Goal: Check status: Check status

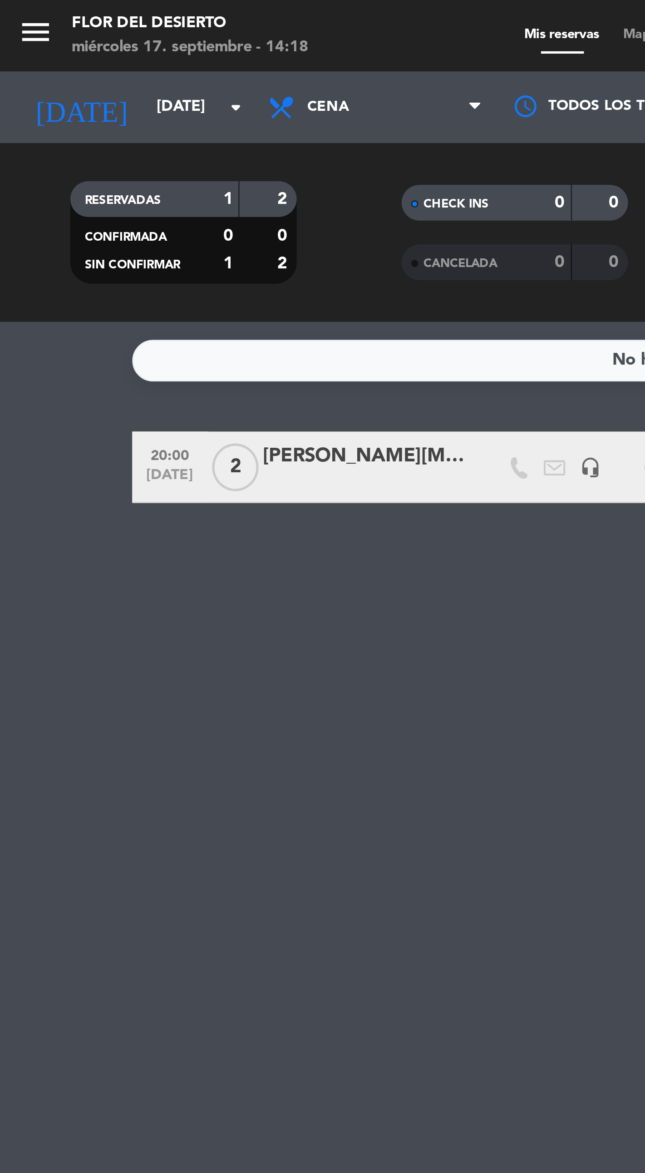
click at [77, 41] on input "[DATE]" at bounding box center [94, 41] width 79 height 16
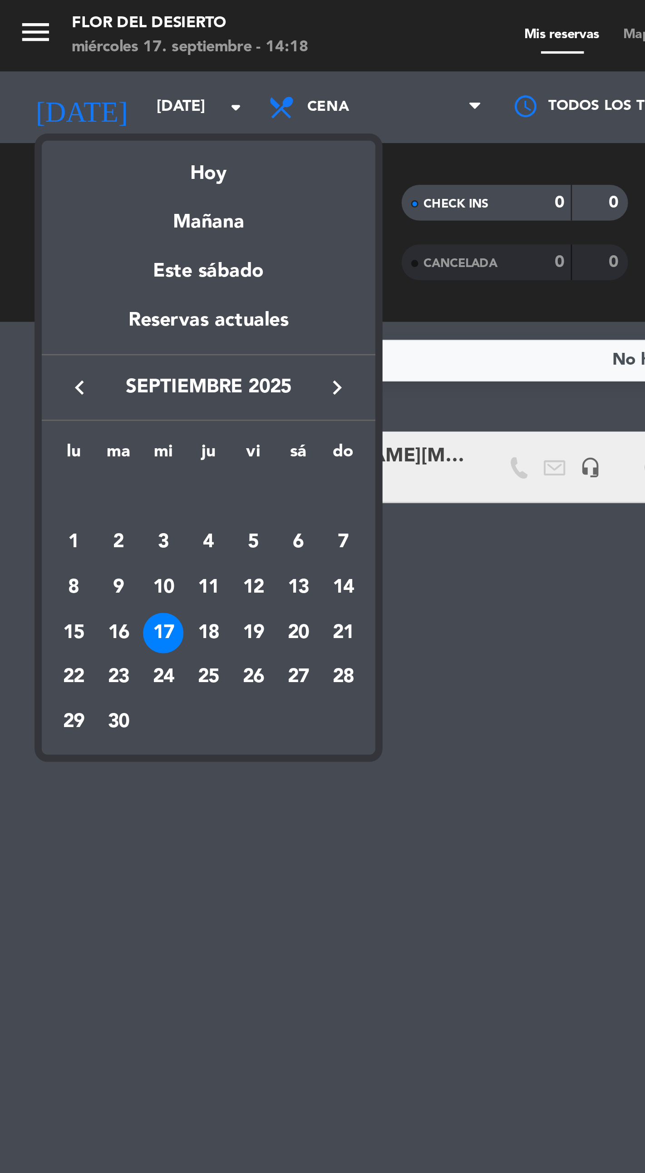
click at [85, 65] on div "Hoy" at bounding box center [79, 63] width 127 height 19
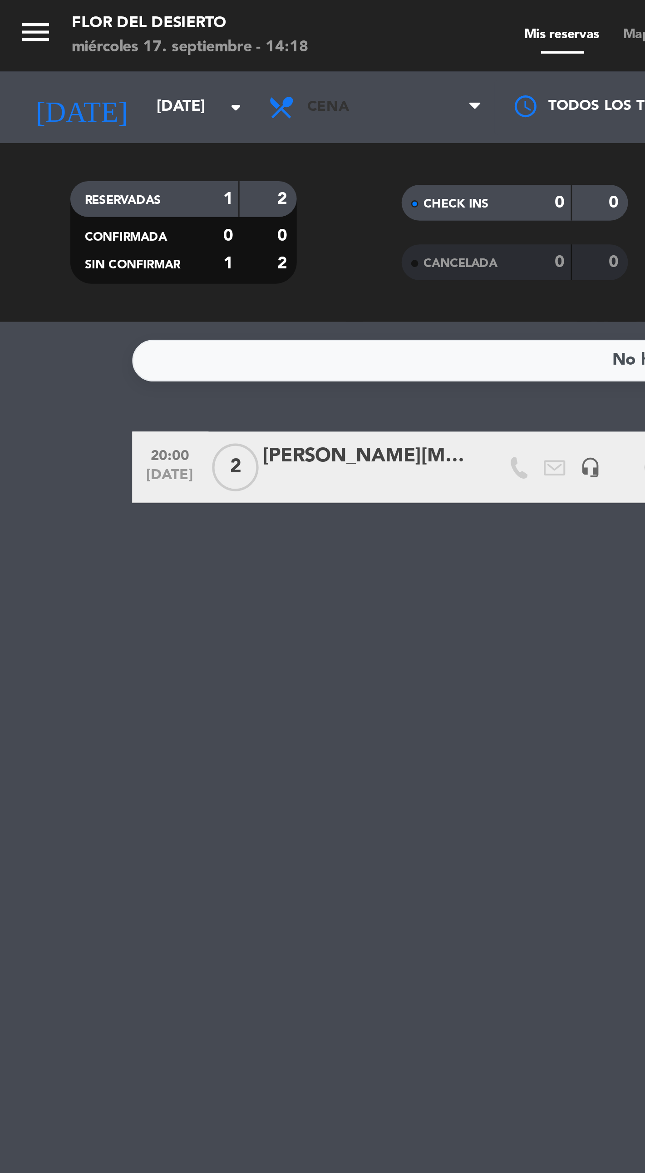
click at [152, 38] on span "Cena" at bounding box center [143, 41] width 91 height 20
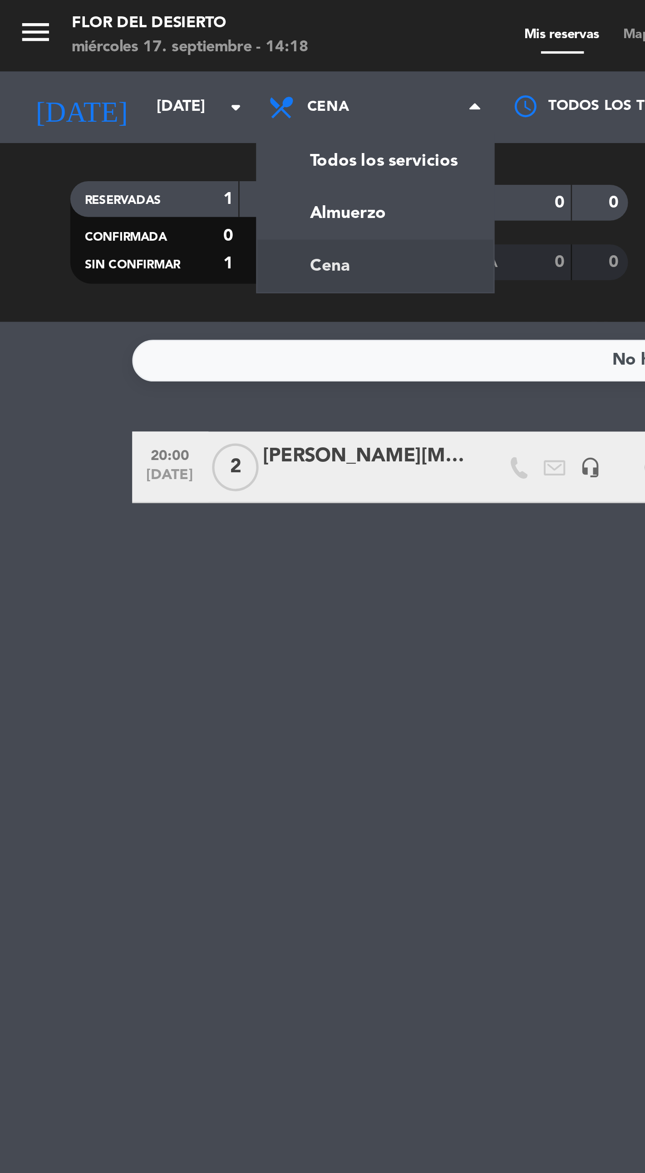
click at [155, 61] on div "menu FLOR DEL DESIERTO [DATE] 17. septiembre - 14:18 Mis reservas Mapa de mesas…" at bounding box center [322, 61] width 645 height 123
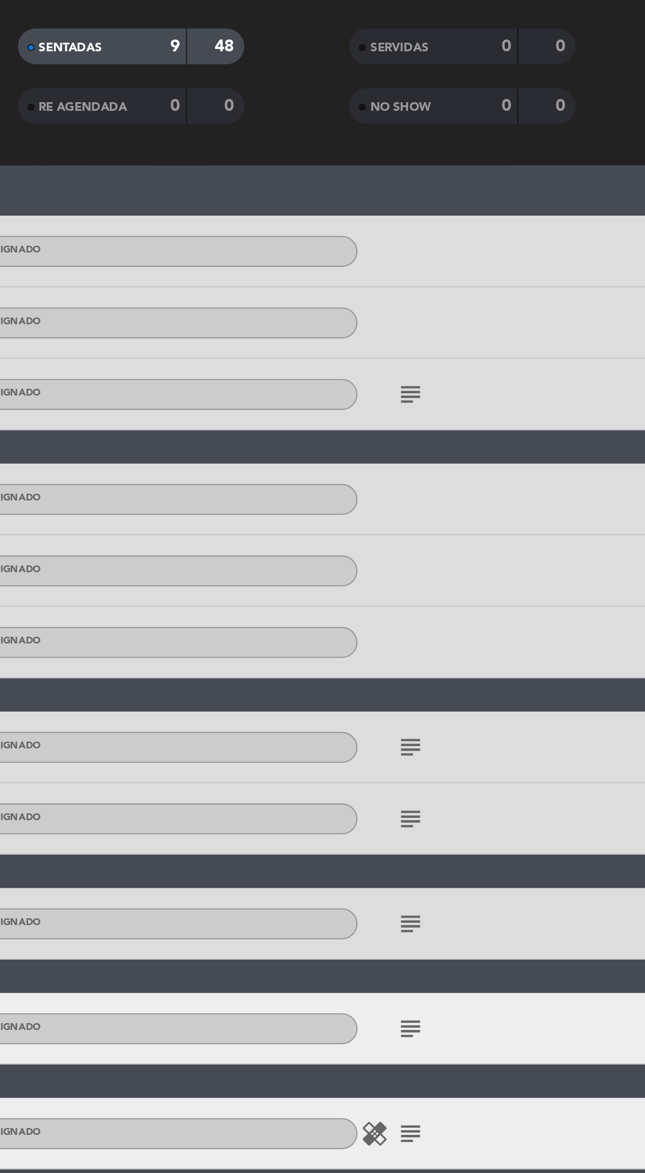
click at [431, 448] on icon "subject" at bounding box center [429, 451] width 11 height 11
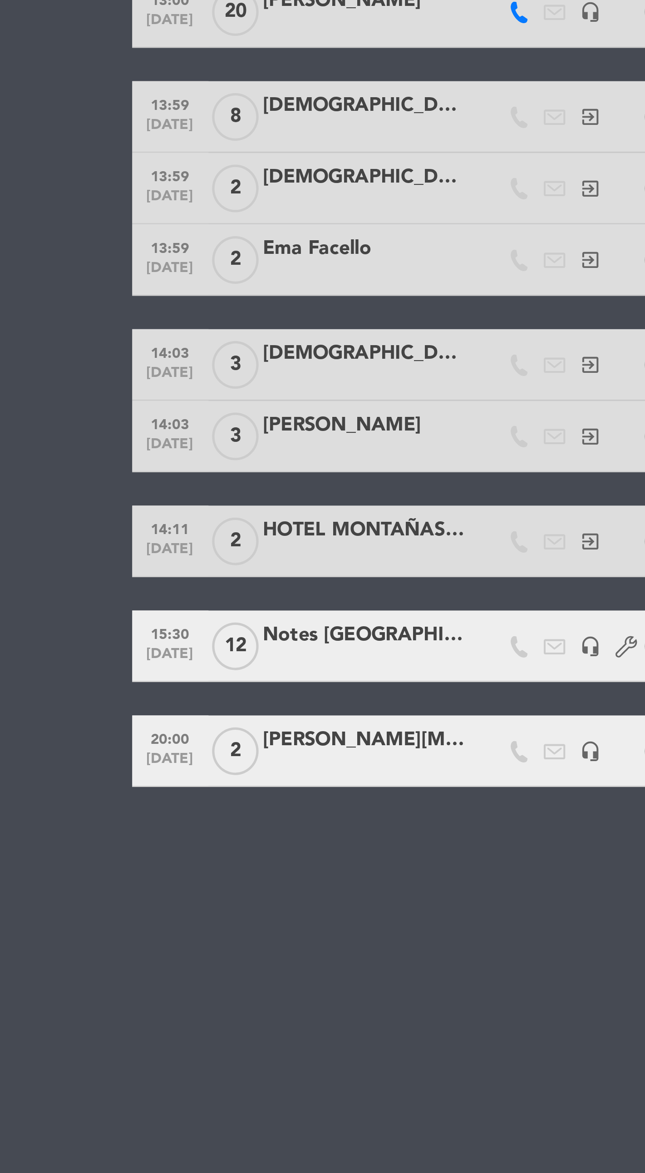
click at [208, 546] on div "13:00 [DATE] 6 BRASIL exit_to_app Sin menú asignado SENTADA 30 cancel 13:00 [DA…" at bounding box center [322, 648] width 645 height 1050
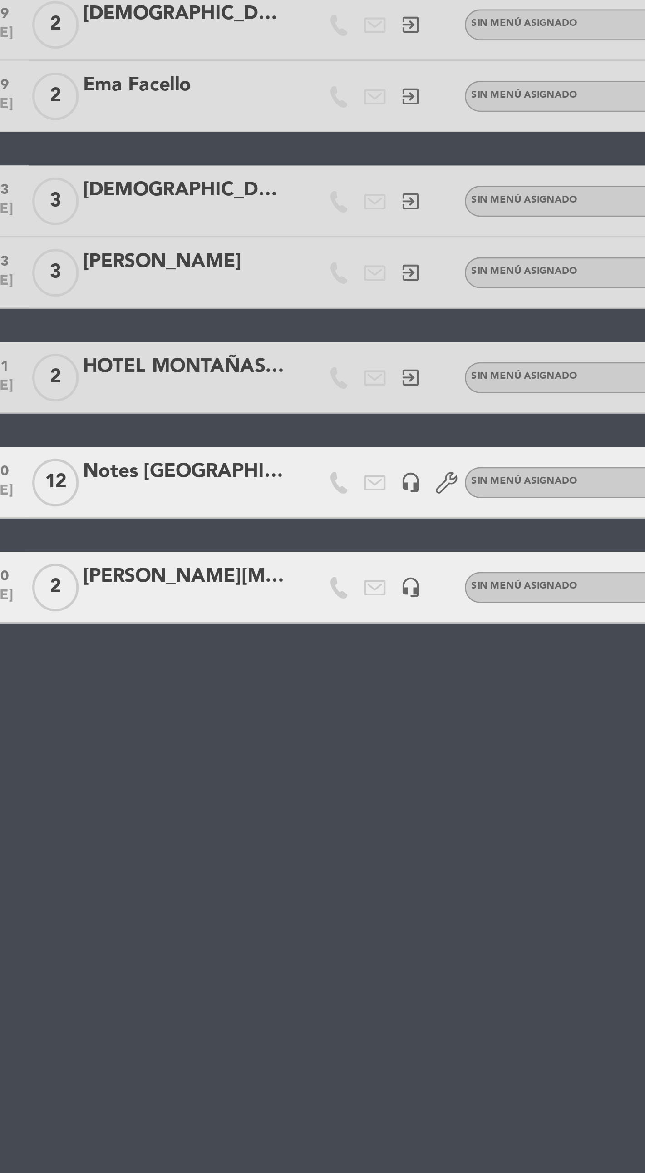
click at [237, 453] on icon at bounding box center [239, 451] width 8 height 8
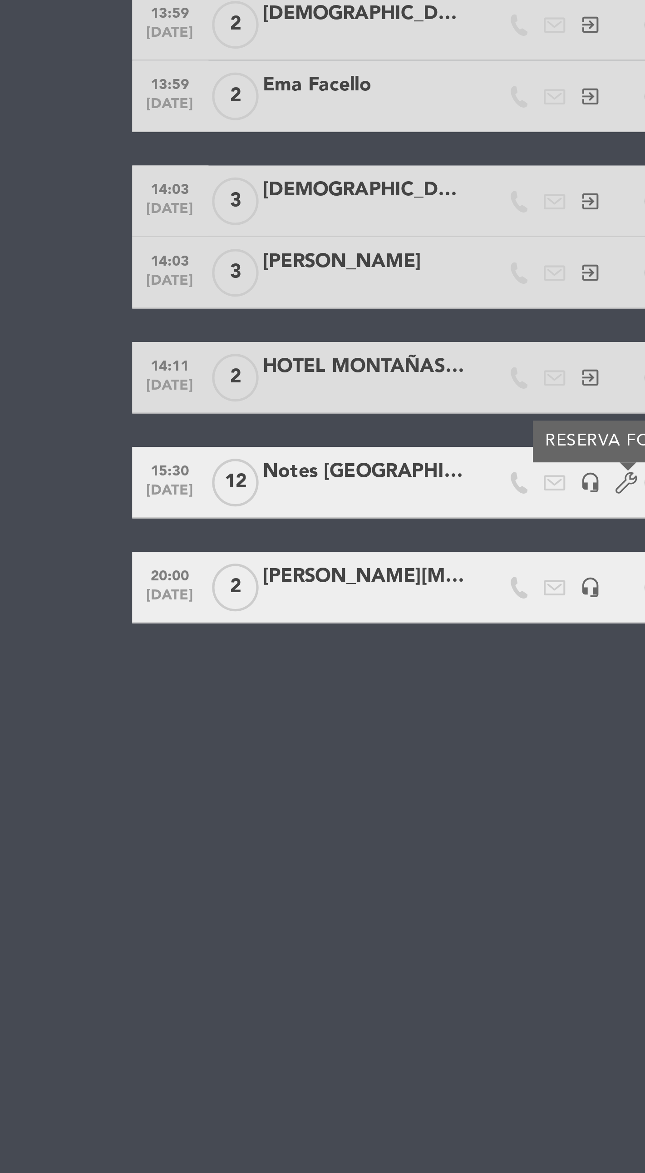
click at [139, 449] on div "Notes [GEOGRAPHIC_DATA]" at bounding box center [138, 447] width 77 height 12
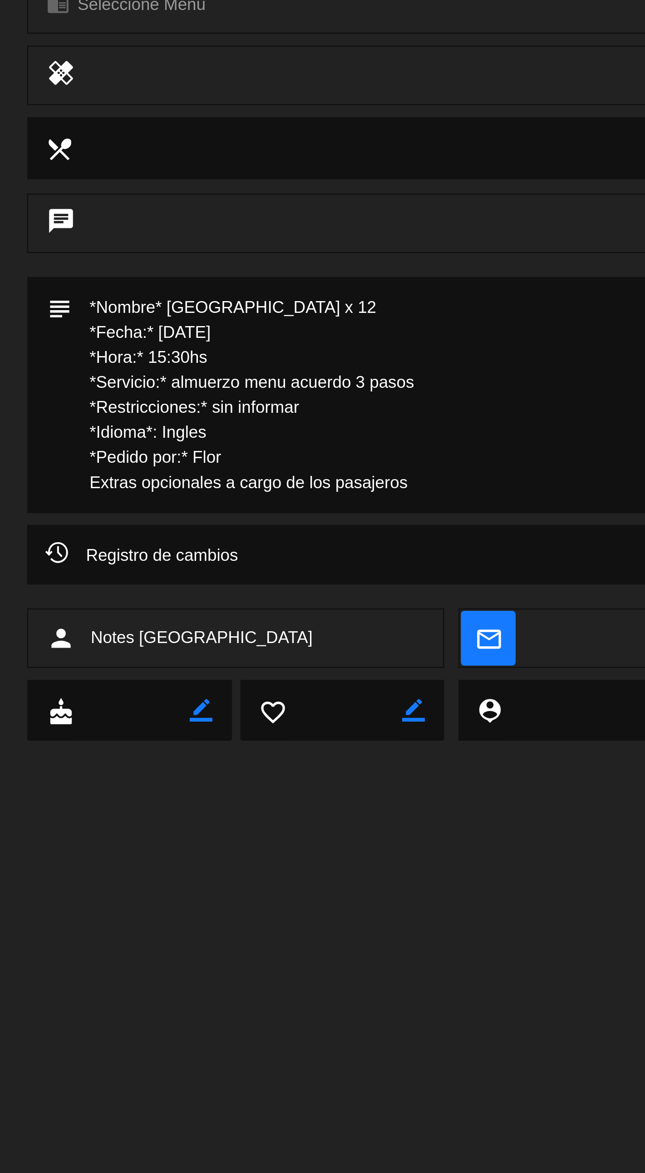
click at [226, 359] on div "Registro de cambios arrow_drop_down" at bounding box center [322, 357] width 524 height 11
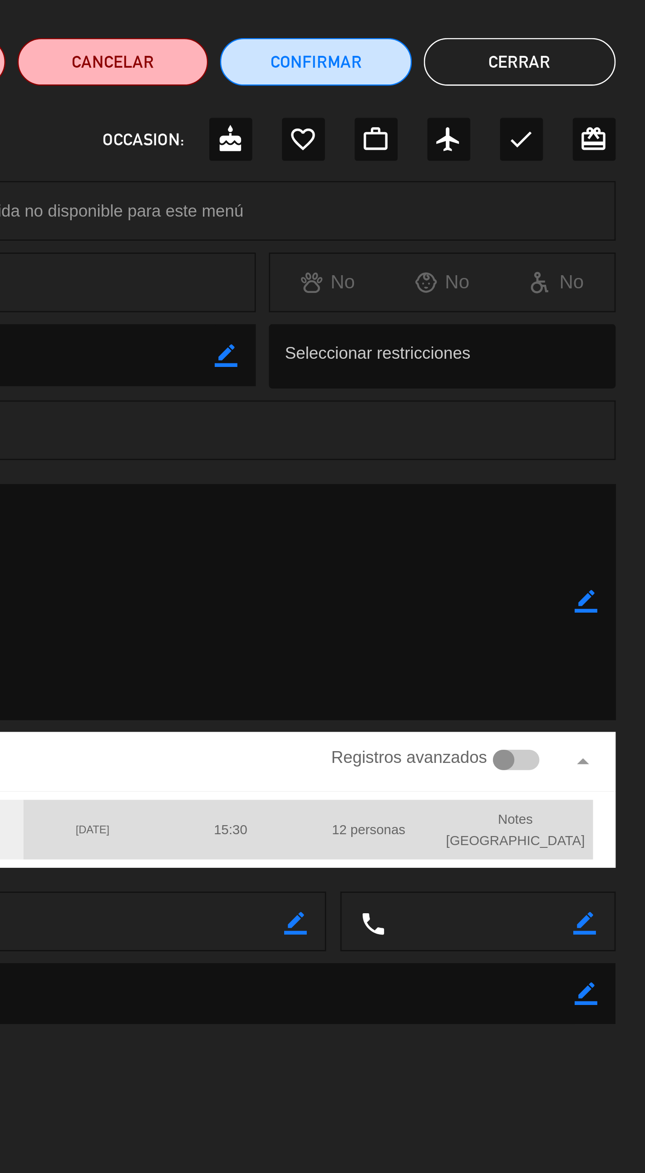
click at [549, 355] on div at bounding box center [549, 357] width 8 height 8
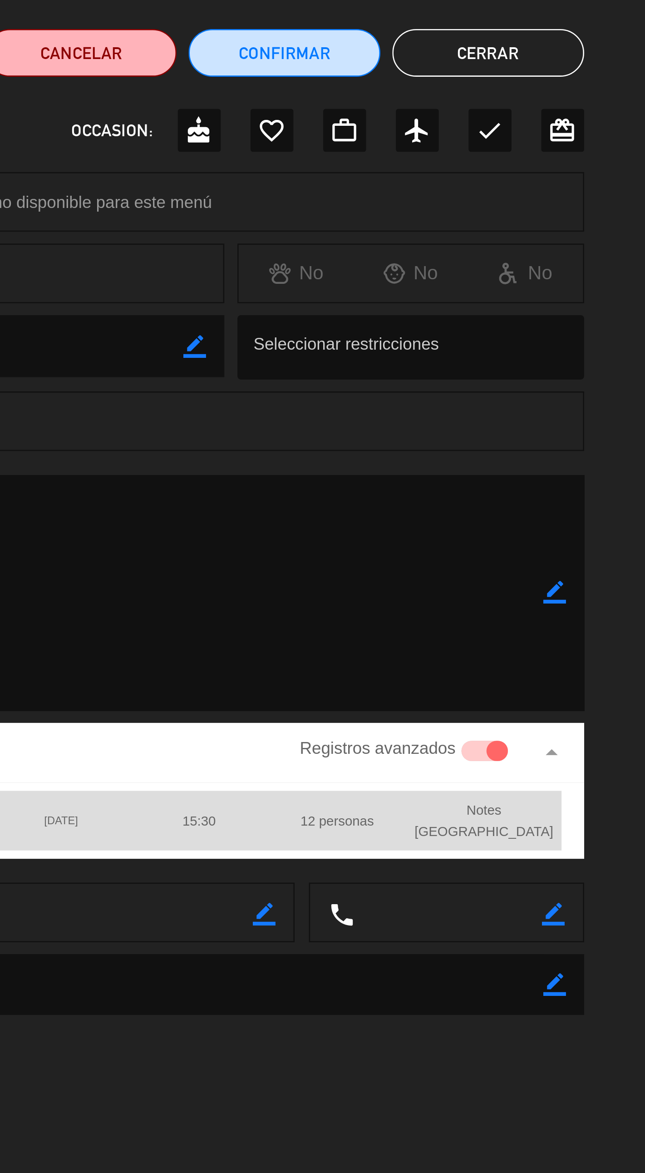
click at [562, 83] on button "Cerrar" at bounding box center [555, 91] width 73 height 18
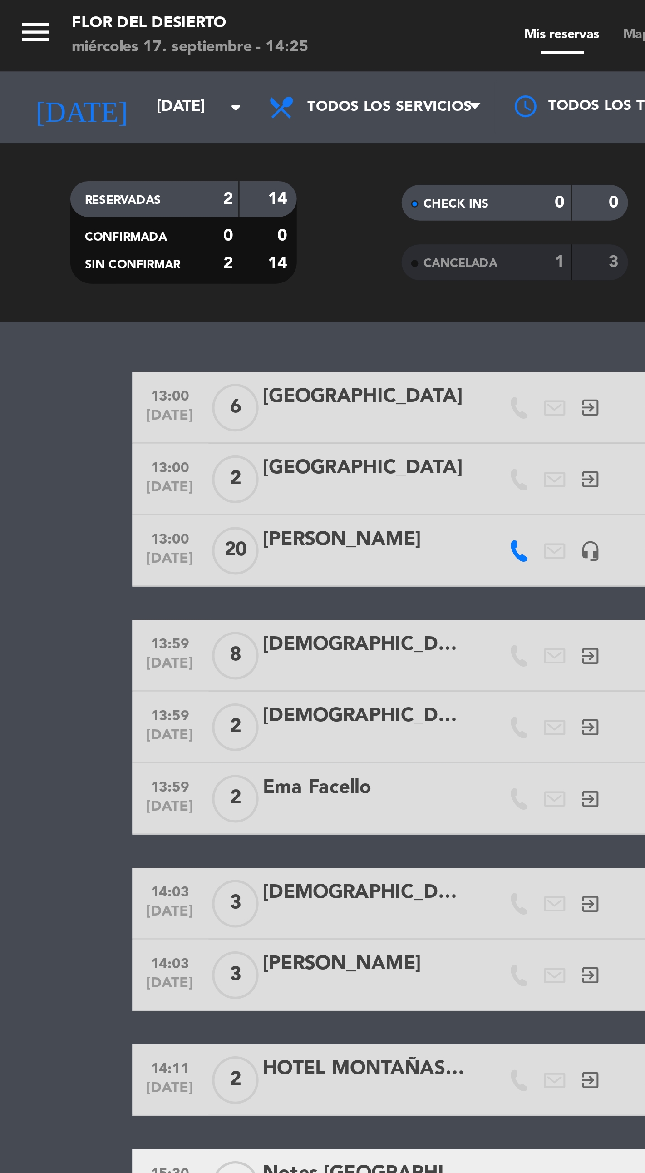
click at [68, 38] on input "[DATE]" at bounding box center [94, 41] width 79 height 16
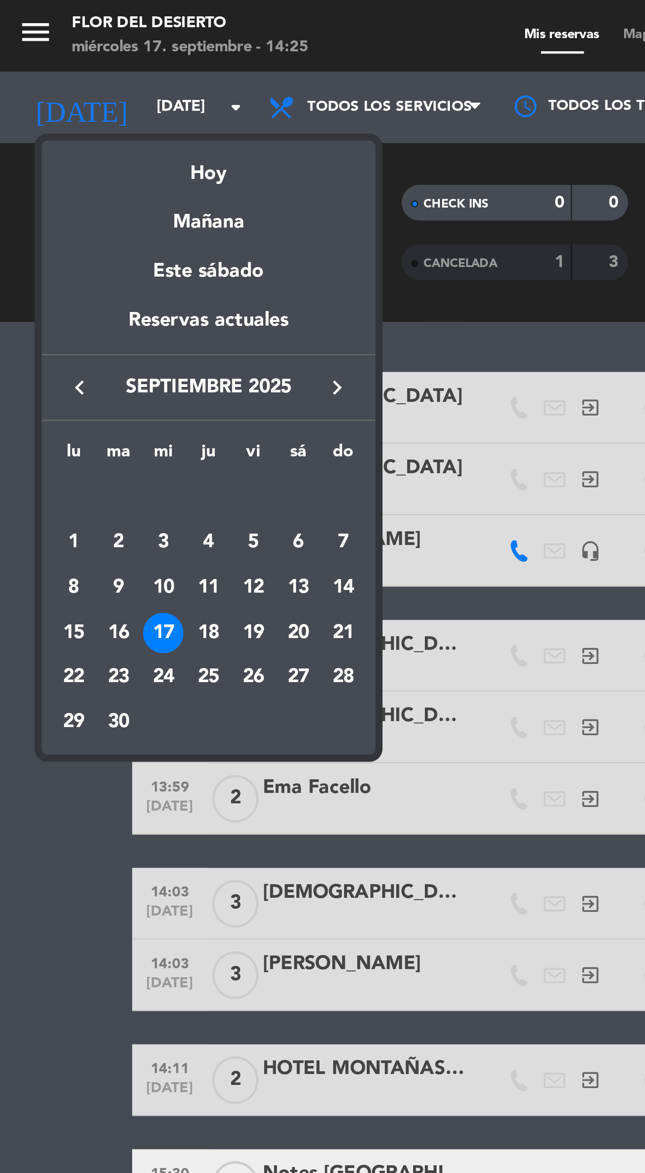
click at [74, 123] on div "Reservas actuales" at bounding box center [79, 125] width 127 height 19
